Goal: Find specific page/section: Find specific page/section

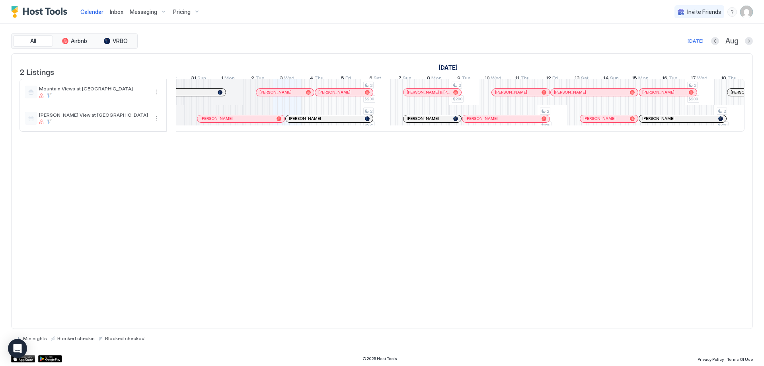
scroll to position [0, 332]
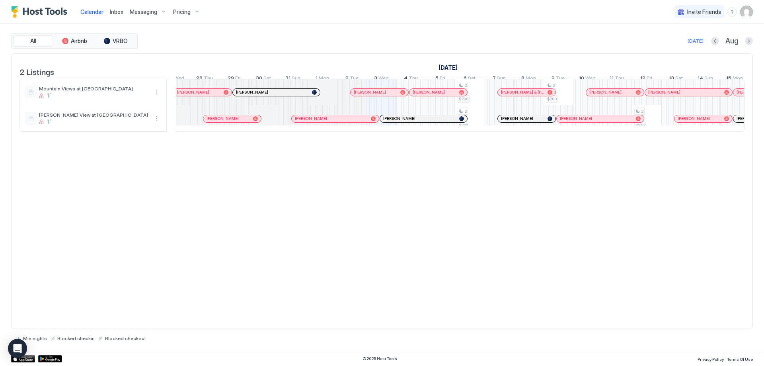
click at [551, 95] on div at bounding box center [549, 92] width 5 height 5
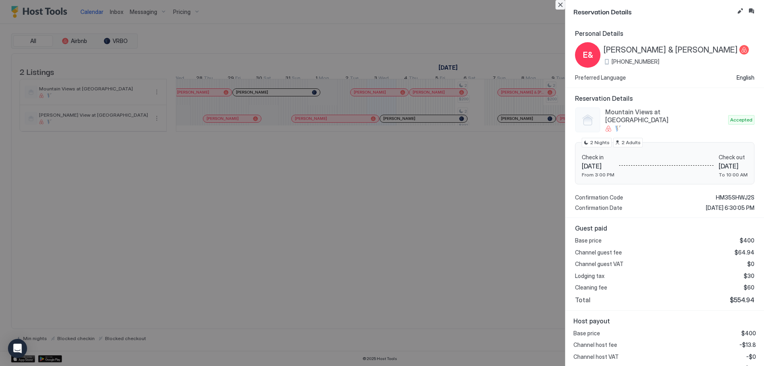
click at [560, 2] on button "Close" at bounding box center [560, 5] width 10 height 10
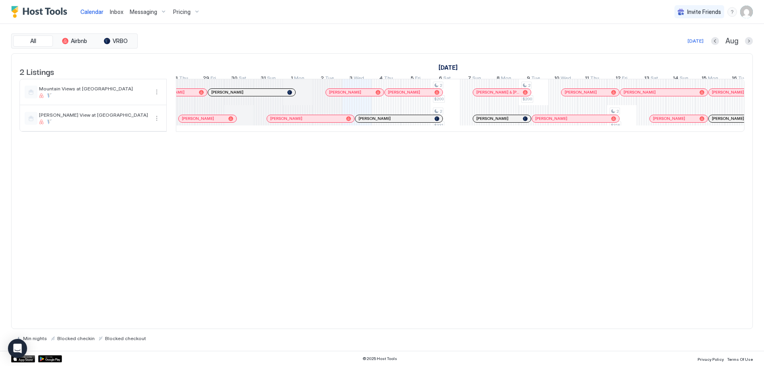
scroll to position [0, 283]
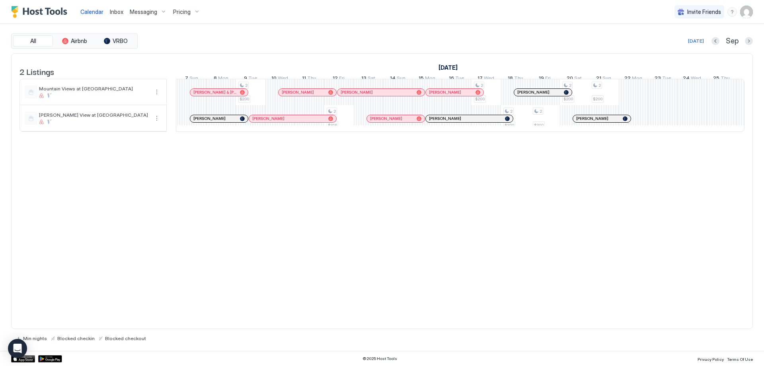
click at [316, 95] on div at bounding box center [319, 92] width 6 height 6
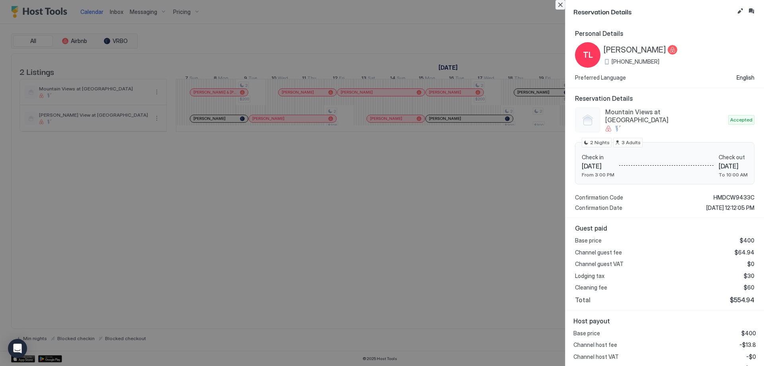
click at [559, 4] on button "Close" at bounding box center [560, 5] width 10 height 10
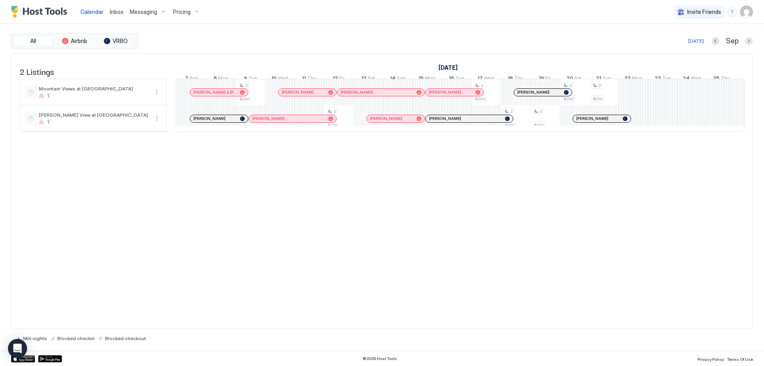
click at [421, 95] on div at bounding box center [419, 92] width 5 height 5
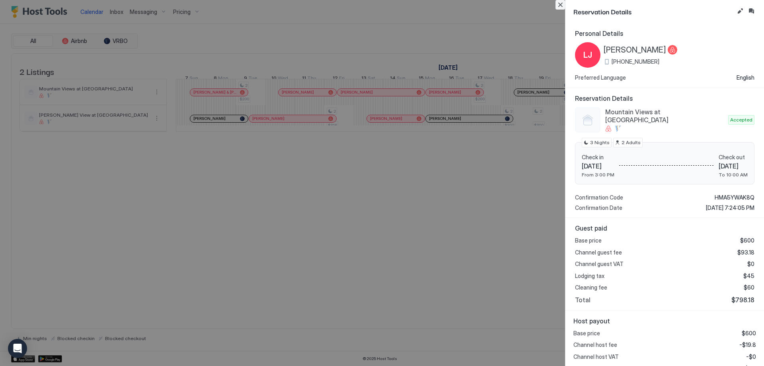
click at [561, 3] on button "Close" at bounding box center [560, 5] width 10 height 10
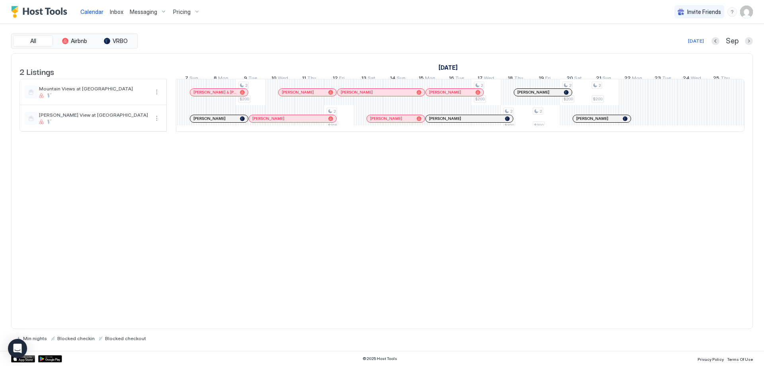
click at [475, 95] on div at bounding box center [474, 92] width 6 height 6
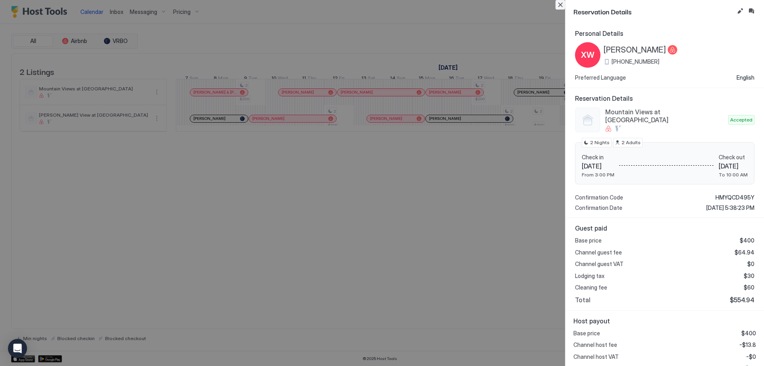
click at [559, 4] on button "Close" at bounding box center [560, 5] width 10 height 10
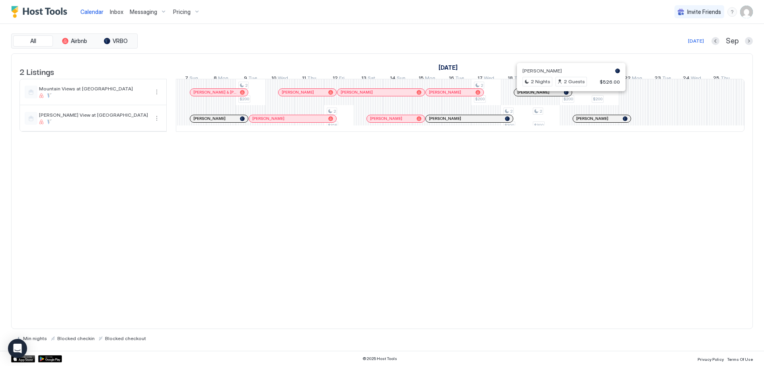
click at [567, 95] on div at bounding box center [566, 92] width 5 height 5
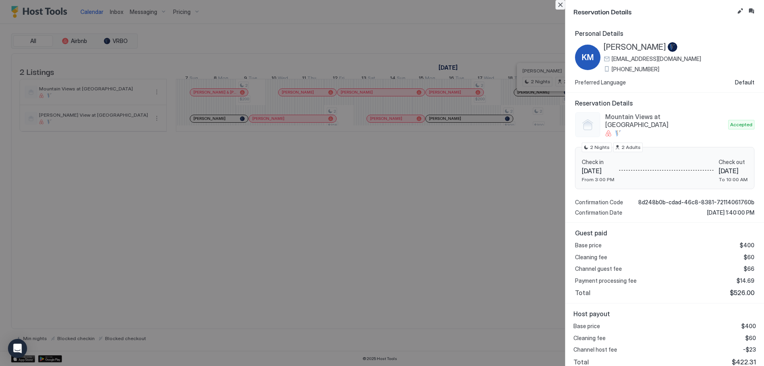
click at [557, 7] on button "Close" at bounding box center [560, 5] width 10 height 10
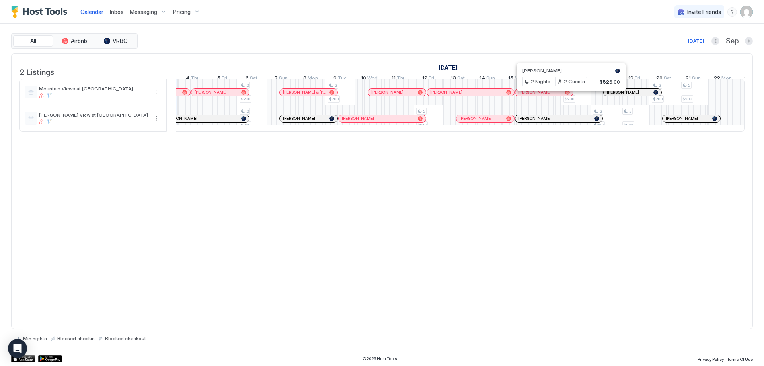
scroll to position [0, 397]
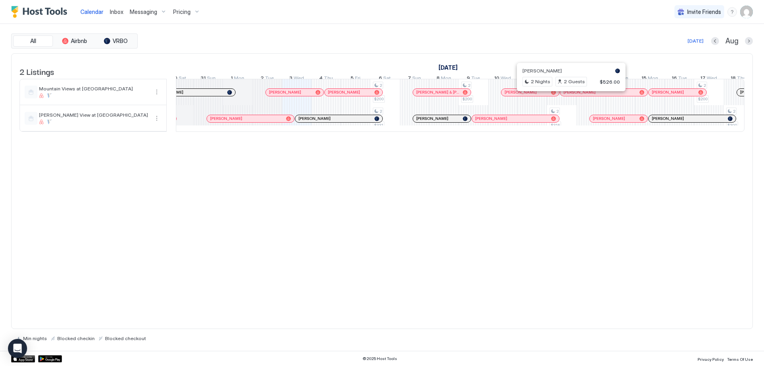
click at [465, 121] on div at bounding box center [465, 118] width 5 height 5
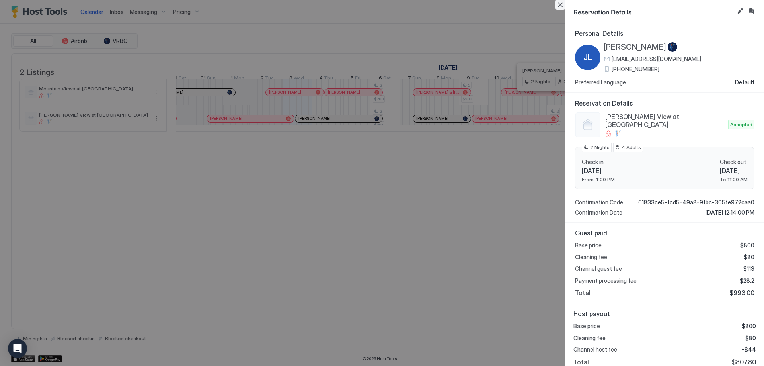
click at [561, 1] on button "Close" at bounding box center [560, 5] width 10 height 10
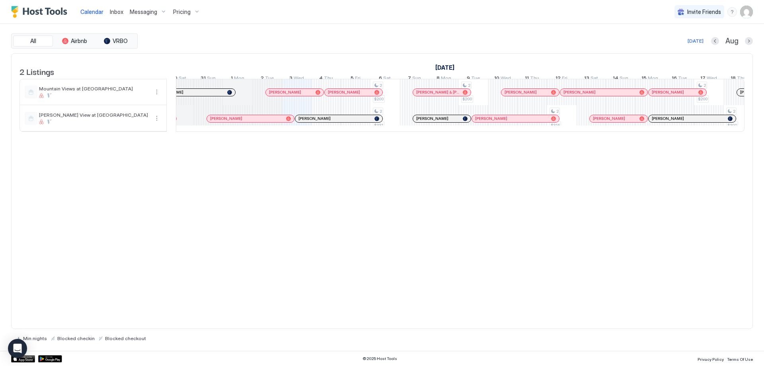
click at [686, 122] on div at bounding box center [685, 118] width 6 height 6
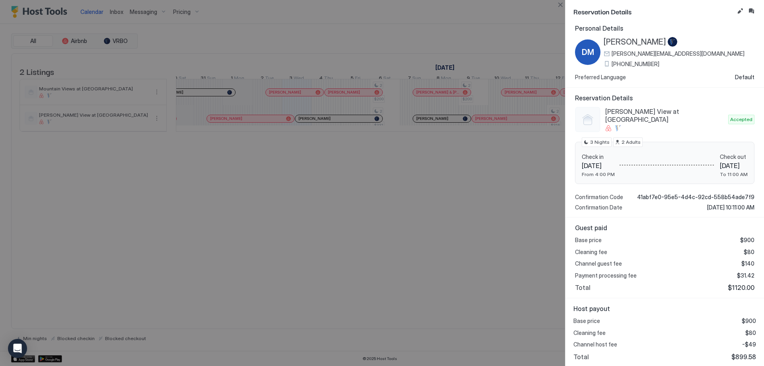
scroll to position [6, 0]
click at [561, 3] on button "Close" at bounding box center [560, 5] width 10 height 10
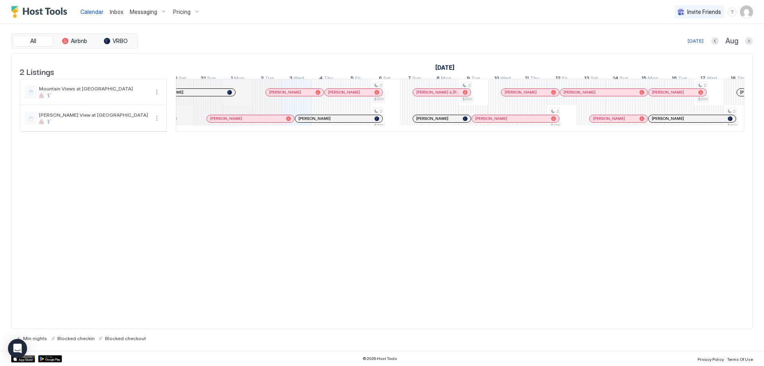
click at [187, 11] on span "Pricing" at bounding box center [182, 11] width 18 height 7
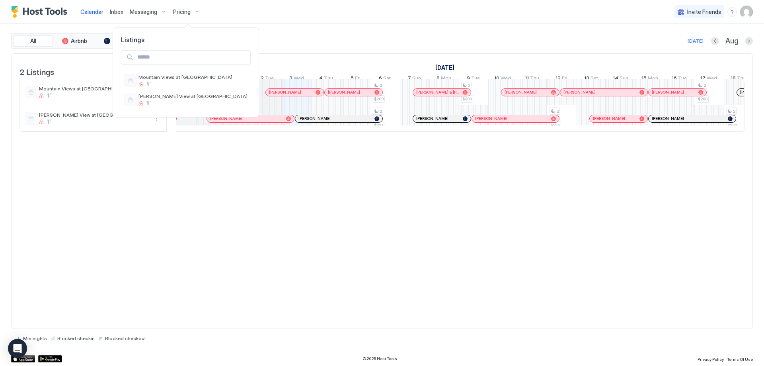
click at [312, 23] on div at bounding box center [382, 183] width 764 height 366
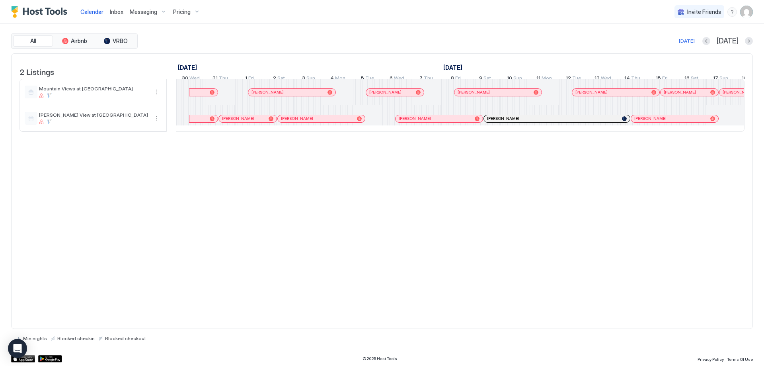
scroll to position [0, 589]
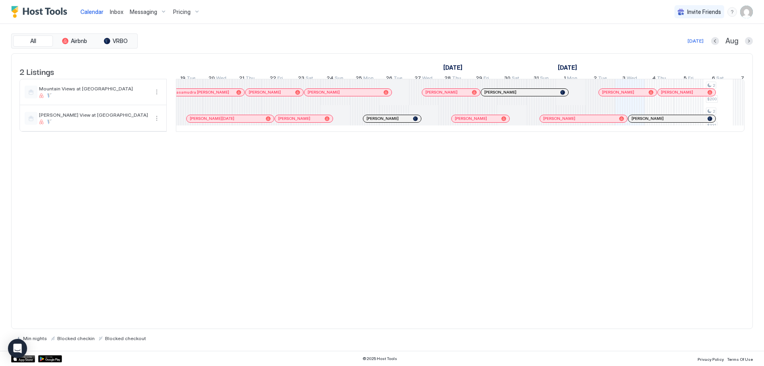
click at [296, 95] on div at bounding box center [297, 92] width 5 height 5
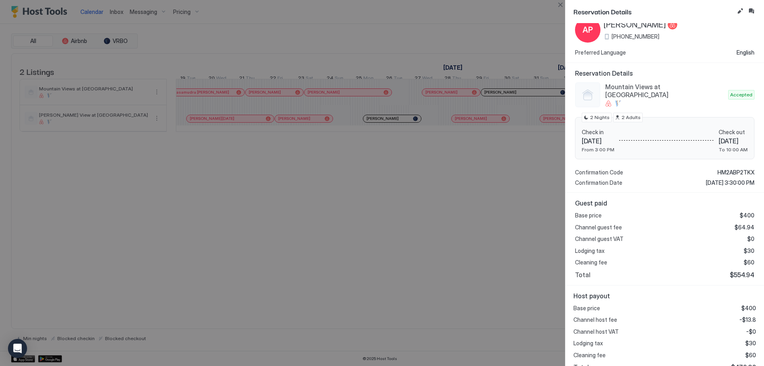
scroll to position [37, 0]
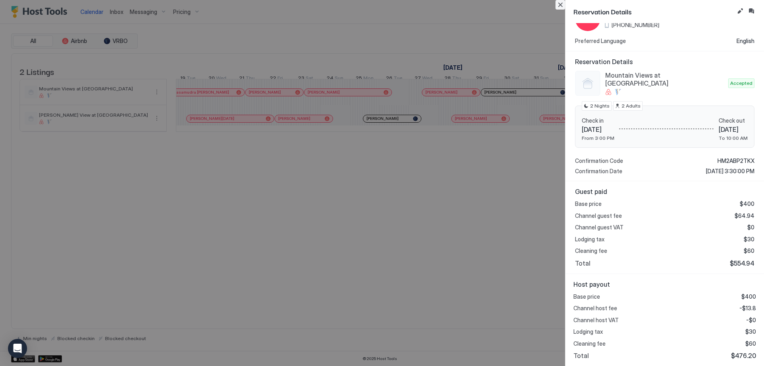
click at [560, 5] on button "Close" at bounding box center [560, 5] width 10 height 10
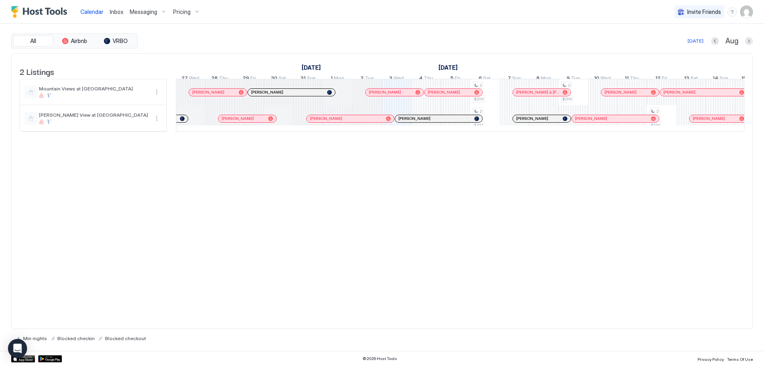
scroll to position [0, 830]
